Goal: Task Accomplishment & Management: Check status

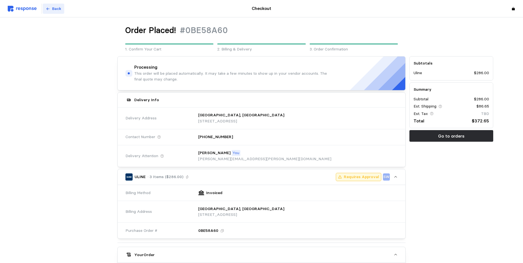
click at [58, 8] on p "Back" at bounding box center [56, 9] width 9 height 6
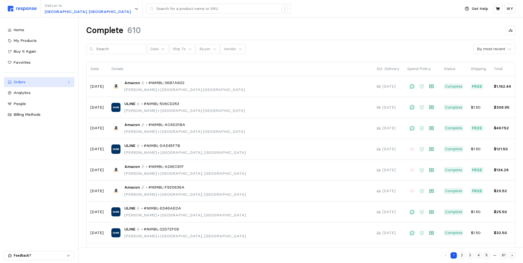
click at [61, 82] on div "Orders" at bounding box center [39, 82] width 51 height 6
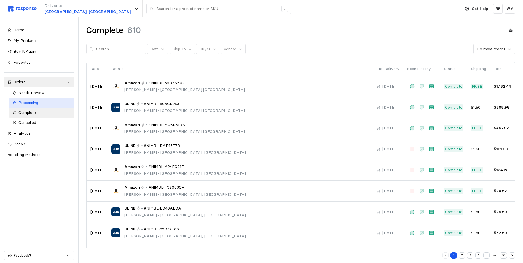
click at [28, 102] on span "Processing" at bounding box center [28, 102] width 20 height 5
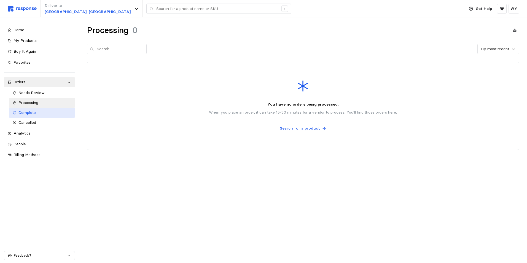
click at [29, 112] on span "Complete" at bounding box center [26, 112] width 17 height 5
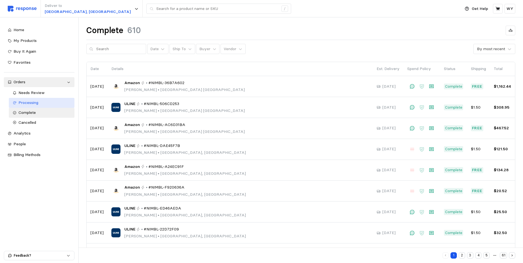
click at [25, 102] on span "Processing" at bounding box center [28, 102] width 20 height 5
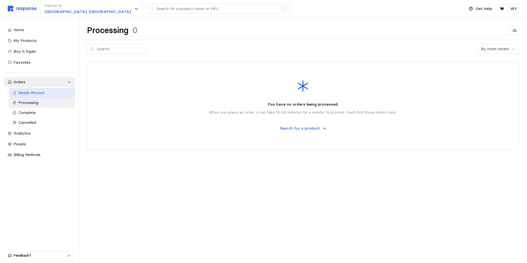
click at [26, 93] on span "Needs Review" at bounding box center [31, 92] width 26 height 5
